Goal: Book appointment/travel/reservation

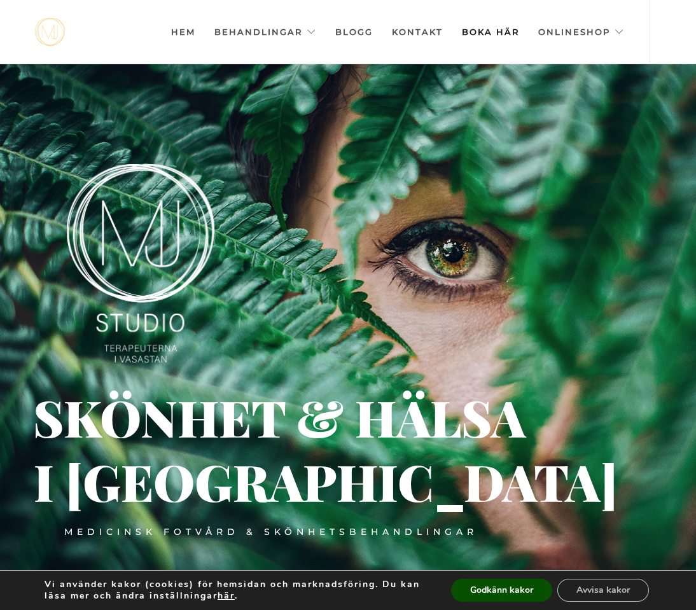
click at [505, 28] on link "Boka här" at bounding box center [490, 32] width 57 height 64
click at [473, 32] on link "Boka här" at bounding box center [490, 32] width 57 height 64
click at [477, 31] on link "Boka här" at bounding box center [490, 32] width 57 height 64
